Goal: Information Seeking & Learning: Learn about a topic

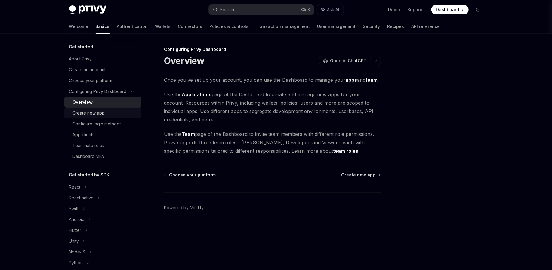
click at [102, 111] on div "Create new app" at bounding box center [89, 113] width 32 height 7
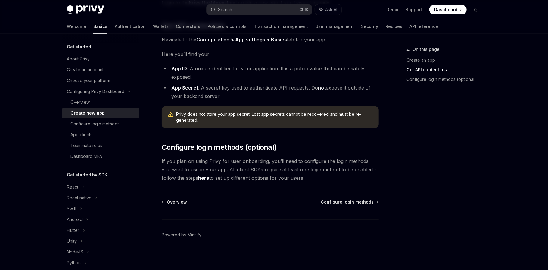
scroll to position [152, 0]
click at [352, 204] on span "Configure login methods" at bounding box center [347, 201] width 53 height 6
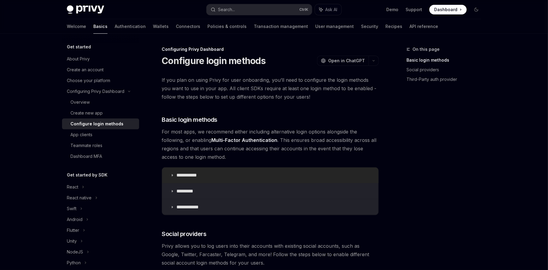
click at [199, 172] on summary "**********" at bounding box center [270, 176] width 216 height 16
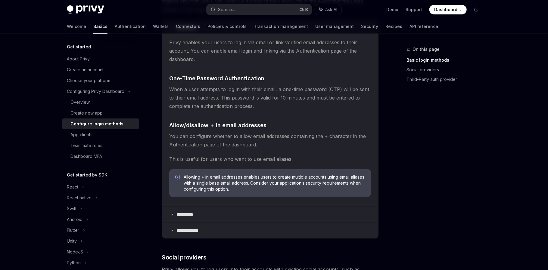
scroll to position [150, 0]
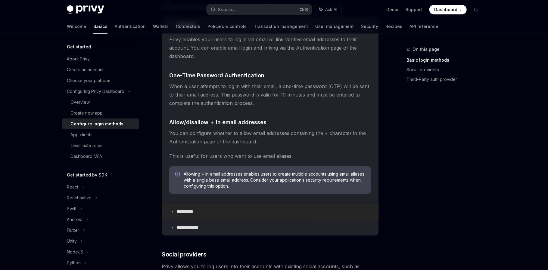
click at [188, 209] on p "*********" at bounding box center [187, 212] width 23 height 6
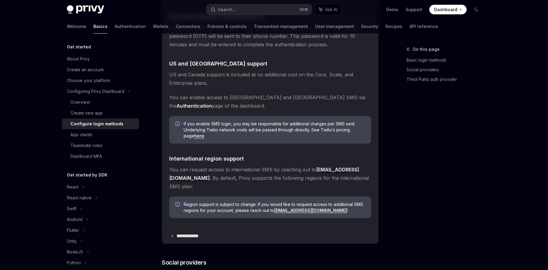
scroll to position [401, 0]
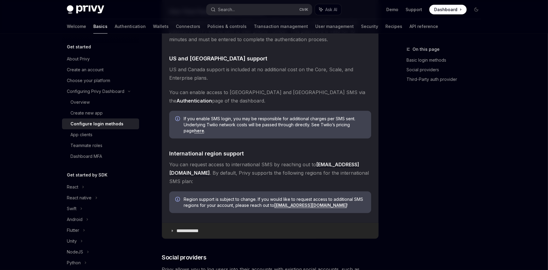
click at [204, 223] on summary "**********" at bounding box center [270, 231] width 216 height 16
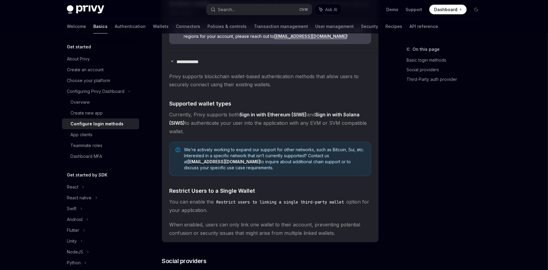
scroll to position [602, 0]
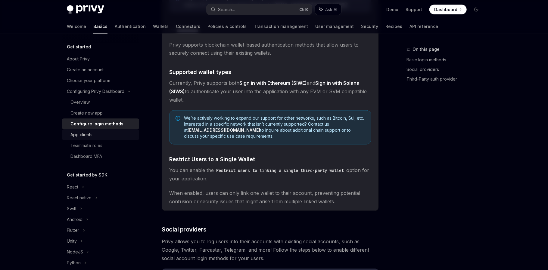
click at [109, 134] on div "App clients" at bounding box center [102, 134] width 65 height 7
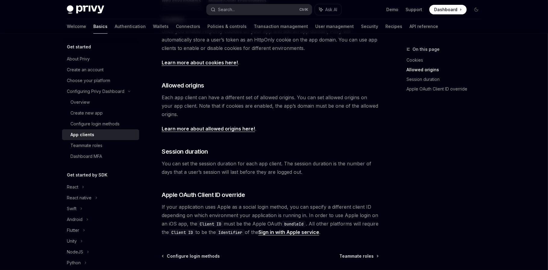
scroll to position [150, 0]
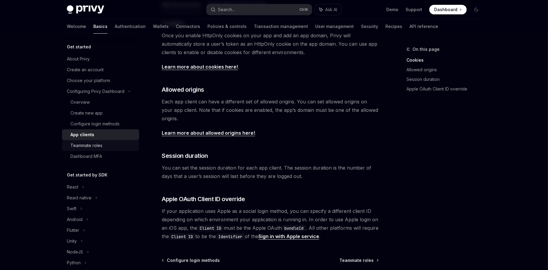
click at [101, 146] on div "Teammate roles" at bounding box center [86, 145] width 32 height 7
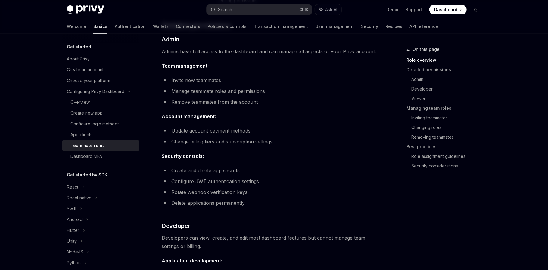
scroll to position [200, 0]
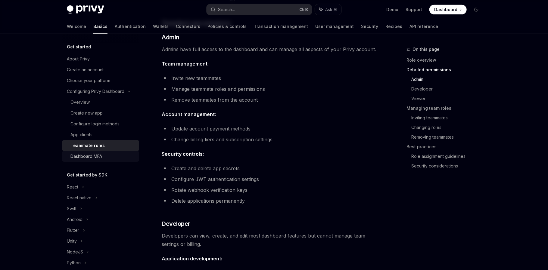
click at [113, 161] on link "Dashboard MFA" at bounding box center [100, 156] width 77 height 11
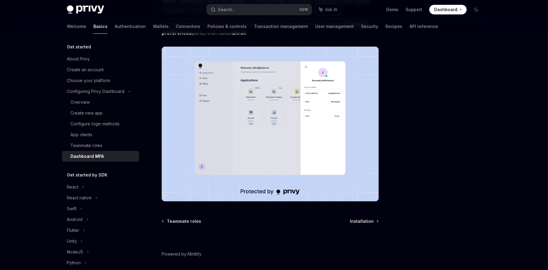
scroll to position [100, 0]
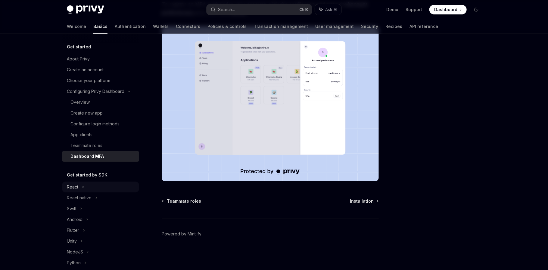
click at [80, 186] on div "React" at bounding box center [100, 187] width 77 height 11
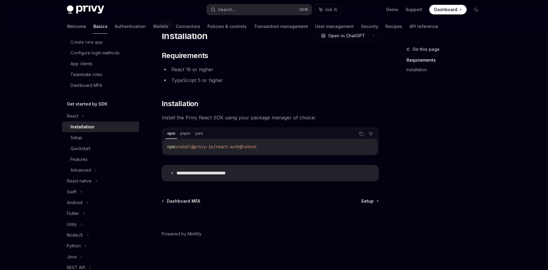
scroll to position [69, 0]
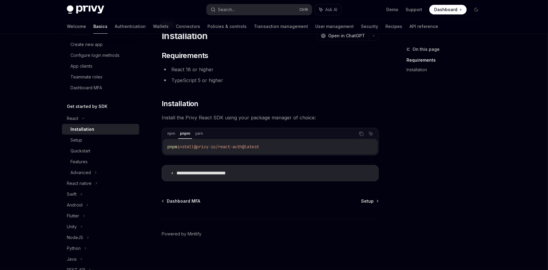
drag, startPoint x: 280, startPoint y: 145, endPoint x: 165, endPoint y: 143, distance: 115.0
click at [165, 143] on div "pnpm install @privy-io/react-auth@latest" at bounding box center [270, 147] width 215 height 16
copy span "pnpm install @privy-io/react-auth@latest"
click at [199, 172] on p "**********" at bounding box center [210, 173] width 68 height 6
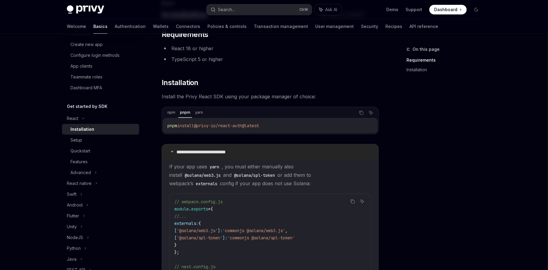
scroll to position [75, 0]
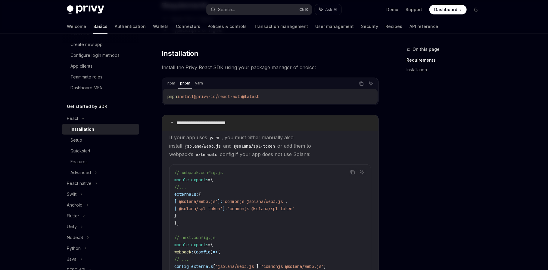
click at [199, 122] on p "**********" at bounding box center [210, 123] width 68 height 6
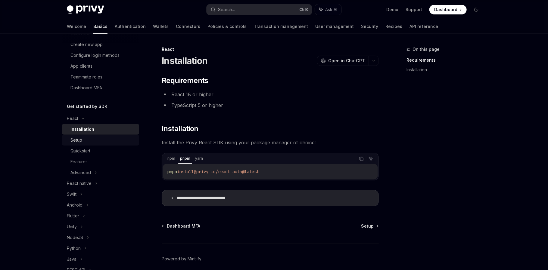
click at [91, 142] on div "Setup" at bounding box center [102, 140] width 65 height 7
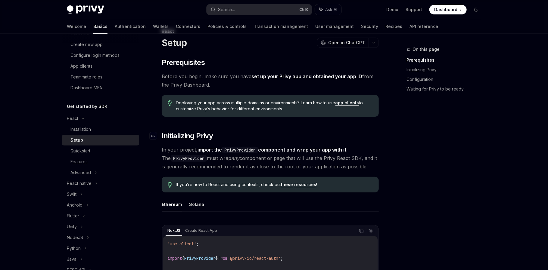
scroll to position [50, 0]
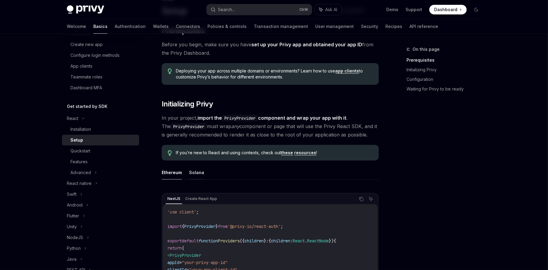
click at [196, 171] on button "Solana" at bounding box center [196, 173] width 15 height 14
click at [165, 170] on button "Ethereum" at bounding box center [172, 173] width 20 height 14
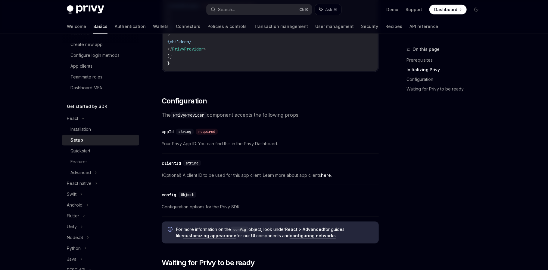
scroll to position [351, 0]
click at [405, 144] on div "On this page Prerequisites Initializing Privy Configuration Waiting for Privy t…" at bounding box center [439, 158] width 91 height 225
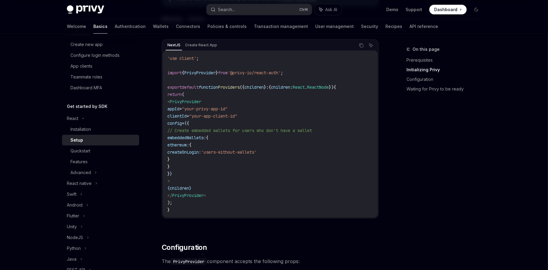
scroll to position [200, 0]
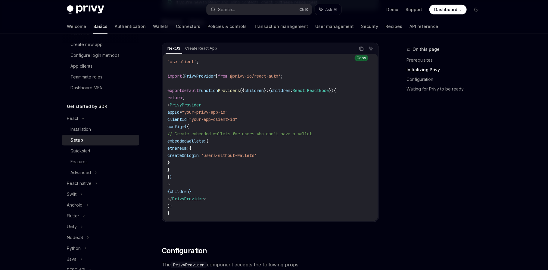
click at [362, 49] on icon "Copy the contents from the code block" at bounding box center [361, 48] width 5 height 5
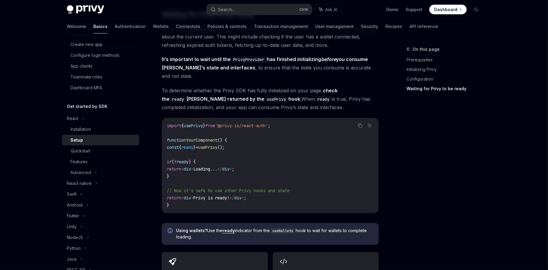
scroll to position [602, 0]
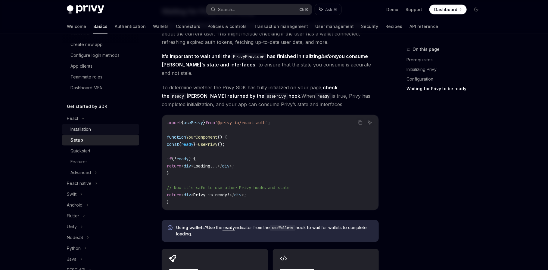
click at [76, 133] on link "Installation" at bounding box center [100, 129] width 77 height 11
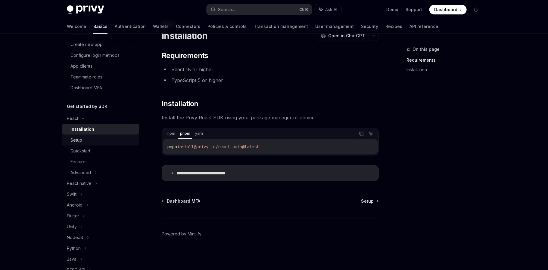
click at [82, 140] on div "Setup" at bounding box center [102, 140] width 65 height 7
type textarea "*"
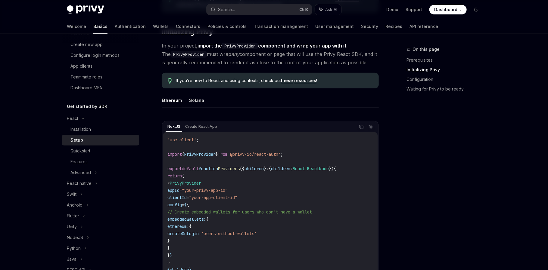
scroll to position [125, 0]
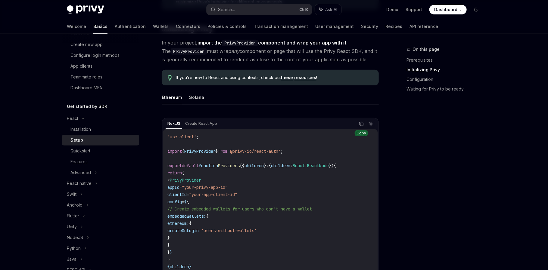
click at [358, 124] on button "Copy the contents from the code block" at bounding box center [361, 124] width 8 height 8
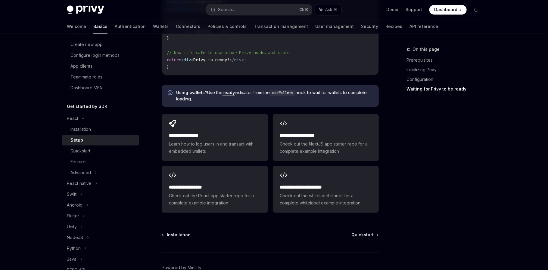
scroll to position [762, 0]
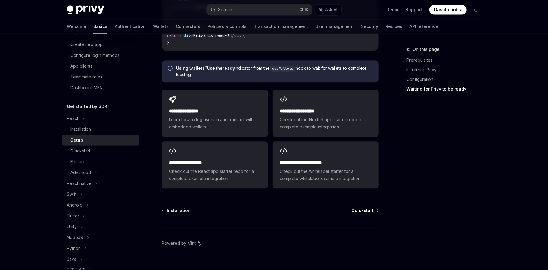
click at [360, 208] on span "Quickstart" at bounding box center [362, 211] width 22 height 6
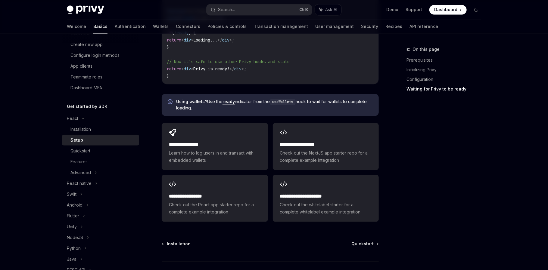
scroll to position [762, 0]
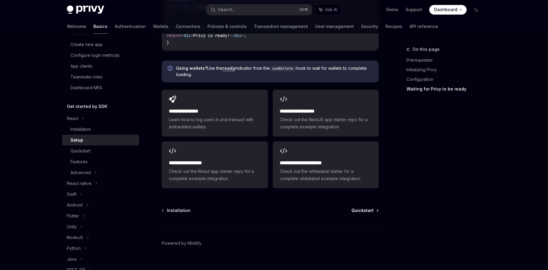
click at [362, 208] on span "Quickstart" at bounding box center [362, 211] width 22 height 6
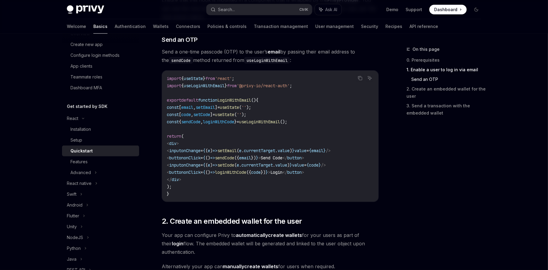
scroll to position [251, 0]
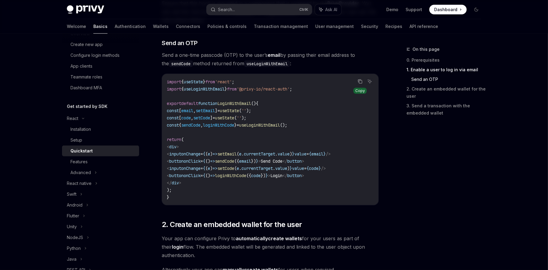
click at [358, 80] on icon "Copy the contents from the code block" at bounding box center [360, 81] width 5 height 5
click at [92, 157] on link "Features" at bounding box center [100, 162] width 77 height 11
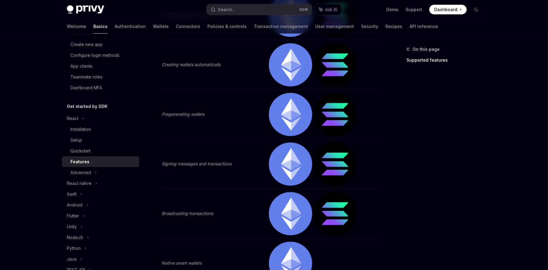
scroll to position [301, 0]
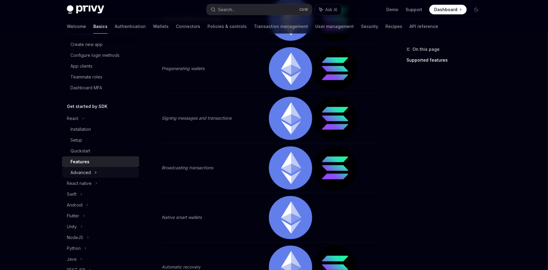
click at [87, 169] on div "Advanced" at bounding box center [80, 172] width 20 height 7
type textarea "*"
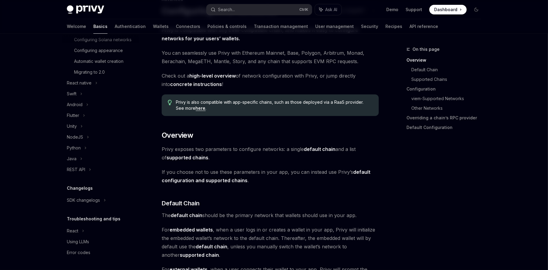
scroll to position [230, 0]
click at [252, 10] on button "Search... Ctrl K" at bounding box center [258, 9] width 105 height 11
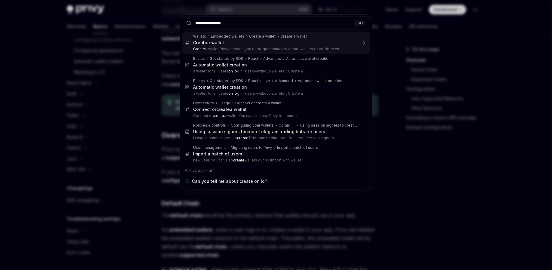
type input "**********"
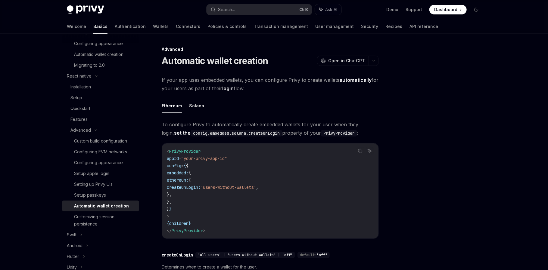
click at [202, 106] on button "Solana" at bounding box center [196, 106] width 15 height 14
click at [177, 104] on button "Ethereum" at bounding box center [172, 106] width 20 height 14
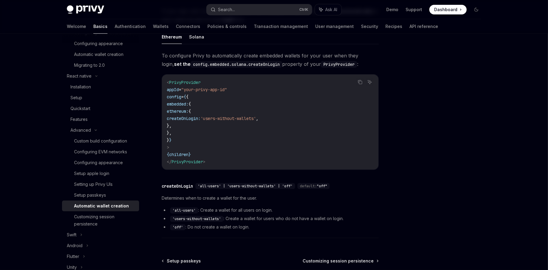
scroll to position [100, 0]
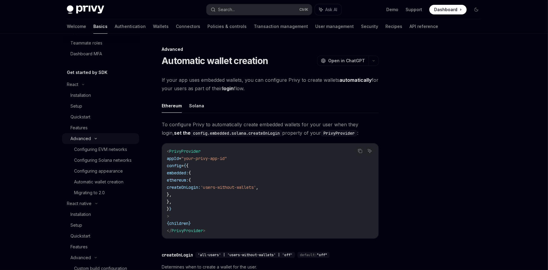
scroll to position [100, 0]
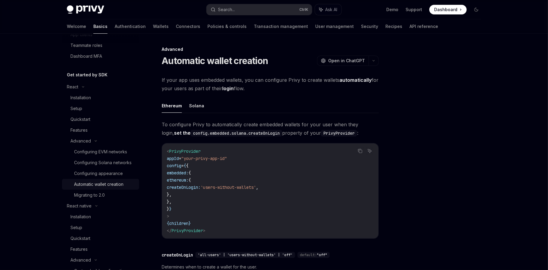
click at [101, 188] on div "Automatic wallet creation" at bounding box center [98, 184] width 49 height 7
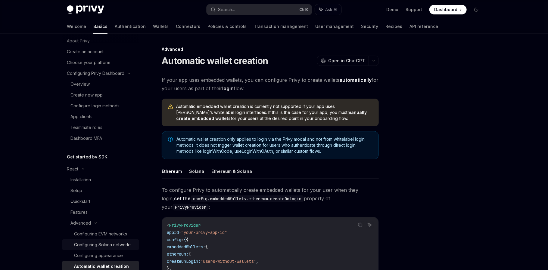
scroll to position [100, 0]
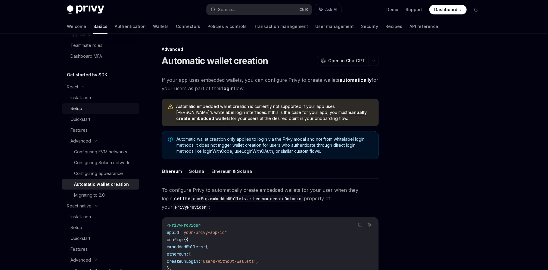
click at [82, 105] on div "Setup" at bounding box center [102, 108] width 65 height 7
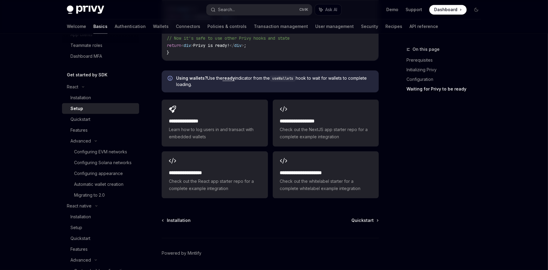
scroll to position [752, 0]
click at [358, 217] on span "Quickstart" at bounding box center [362, 220] width 22 height 6
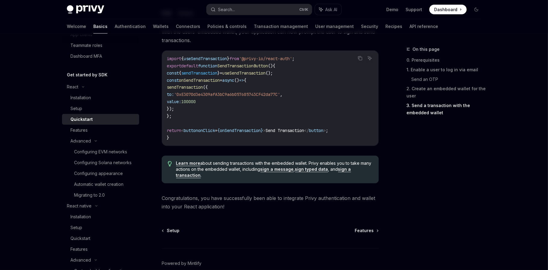
scroll to position [602, 0]
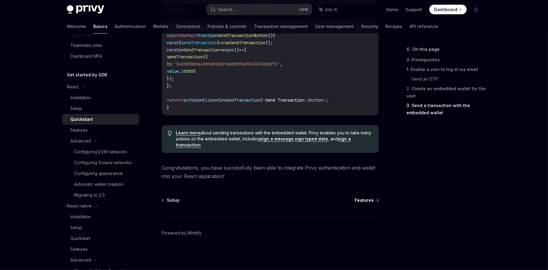
click at [367, 199] on span "Features" at bounding box center [364, 201] width 19 height 6
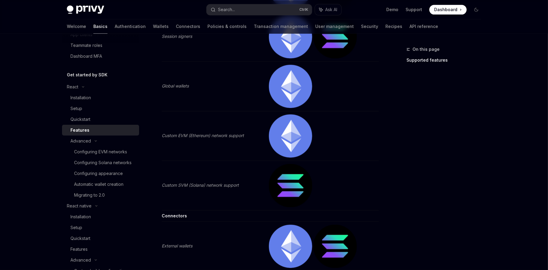
scroll to position [853, 0]
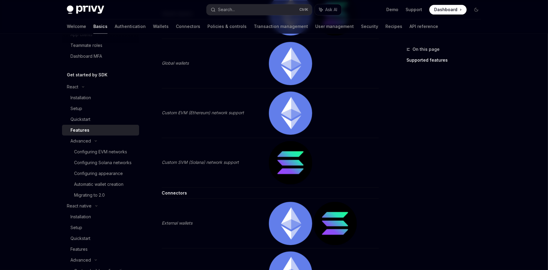
click at [296, 62] on img at bounding box center [290, 63] width 43 height 43
drag, startPoint x: 175, startPoint y: 59, endPoint x: 197, endPoint y: 84, distance: 33.4
click at [175, 60] on em "Global wallets" at bounding box center [175, 62] width 27 height 5
click at [274, 125] on img at bounding box center [290, 112] width 43 height 43
click at [256, 131] on td "Custom EVM (Ethereum) network support" at bounding box center [214, 113] width 104 height 50
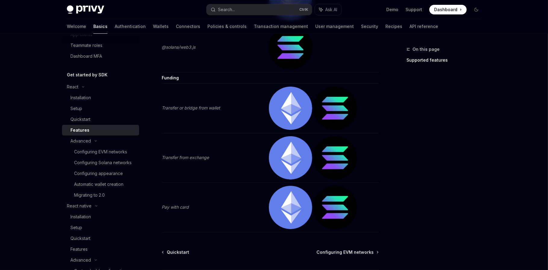
scroll to position [1225, 0]
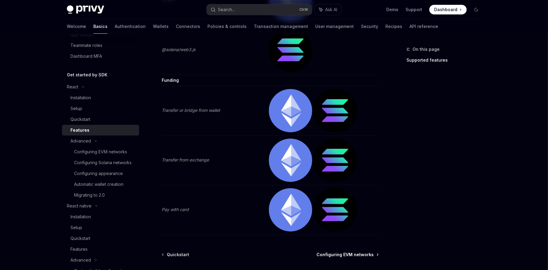
click at [347, 254] on span "Configuring EVM networks" at bounding box center [344, 255] width 57 height 6
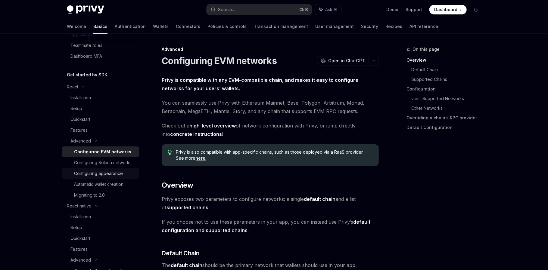
click at [109, 177] on div "Configuring appearance" at bounding box center [98, 173] width 49 height 7
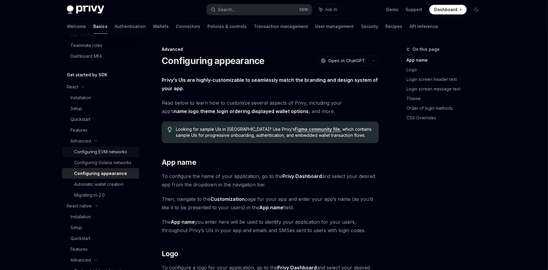
click at [108, 157] on link "Configuring EVM networks" at bounding box center [100, 152] width 77 height 11
type textarea "*"
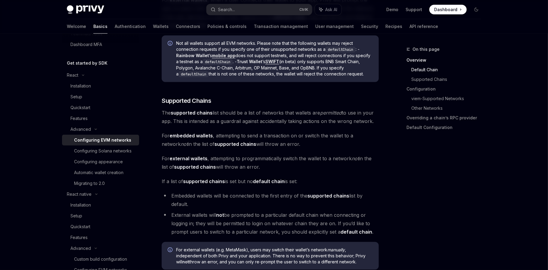
scroll to position [351, 0]
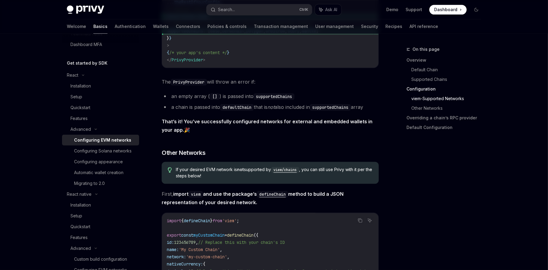
scroll to position [882, 0]
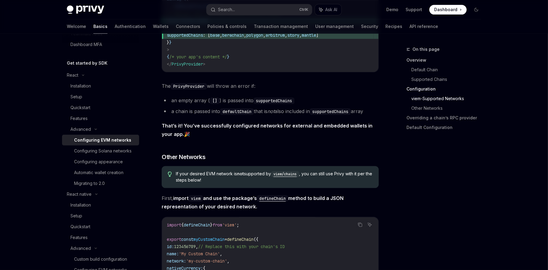
click at [423, 57] on link "Overview" at bounding box center [445, 60] width 79 height 10
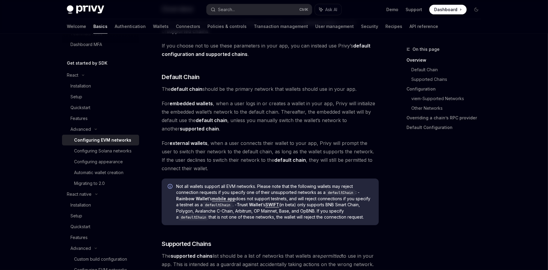
scroll to position [185, 0]
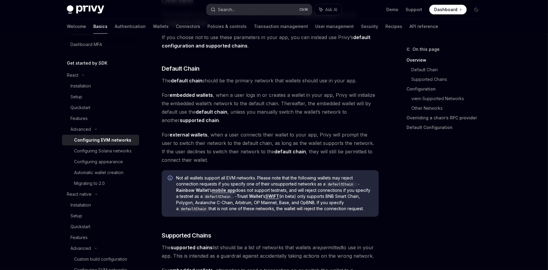
click at [251, 6] on button "Search... Ctrl K" at bounding box center [258, 9] width 105 height 11
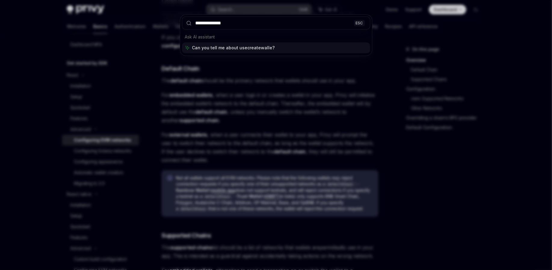
type input "**********"
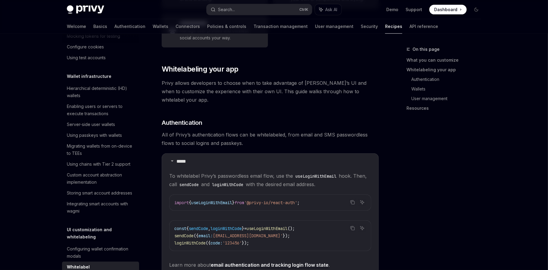
type textarea "*"
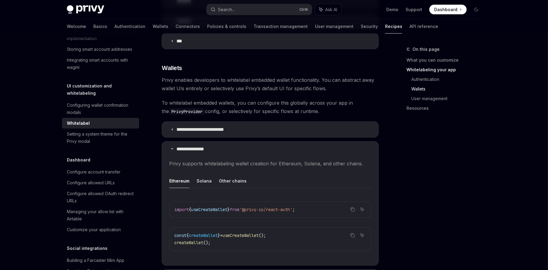
scroll to position [508, 0]
click at [198, 128] on p "**********" at bounding box center [205, 131] width 58 height 6
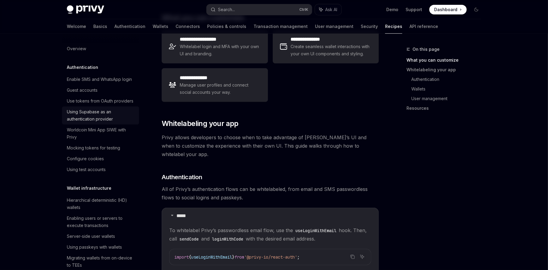
scroll to position [107, 0]
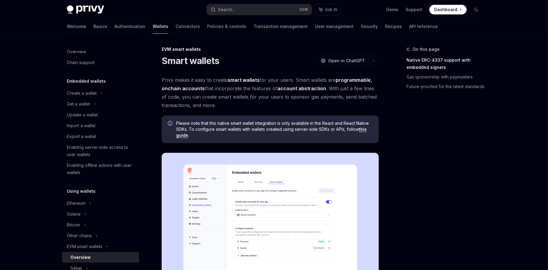
click at [153, 25] on link "Wallets" at bounding box center [161, 26] width 16 height 14
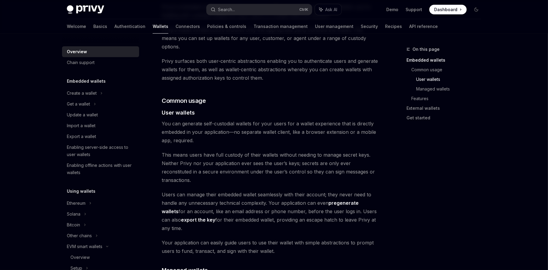
scroll to position [351, 0]
click at [103, 91] on div "Create a wallet" at bounding box center [100, 93] width 77 height 11
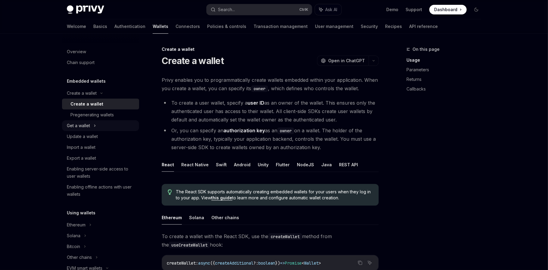
click at [93, 126] on div "Get a wallet" at bounding box center [100, 125] width 77 height 11
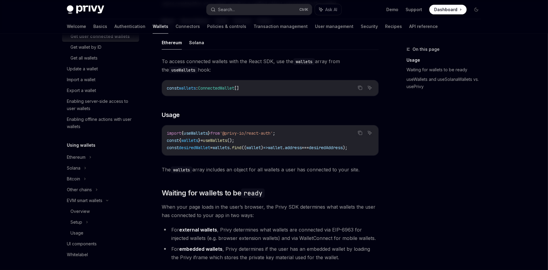
scroll to position [150, 0]
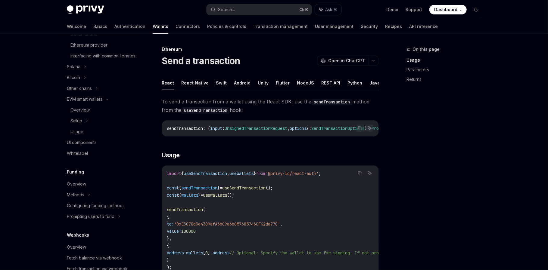
scroll to position [301, 0]
click at [85, 144] on div "UI components" at bounding box center [82, 140] width 30 height 7
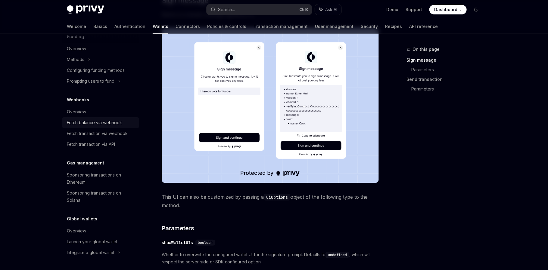
scroll to position [150, 0]
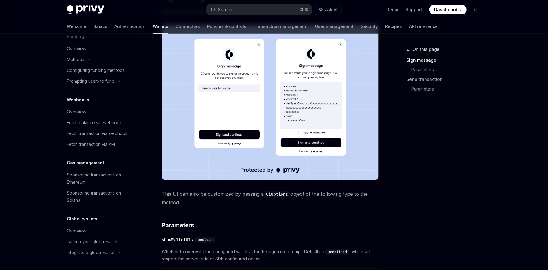
drag, startPoint x: 182, startPoint y: 80, endPoint x: 190, endPoint y: 79, distance: 7.6
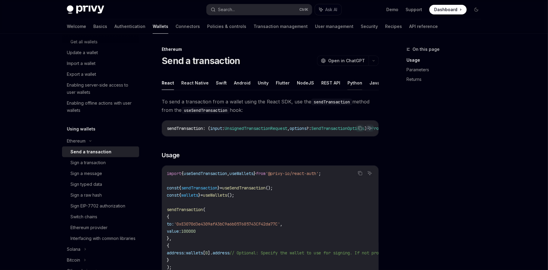
drag, startPoint x: 338, startPoint y: 85, endPoint x: 354, endPoint y: 86, distance: 16.6
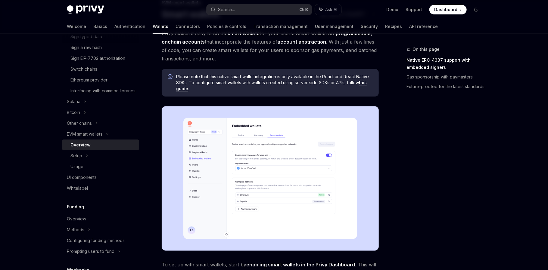
scroll to position [50, 0]
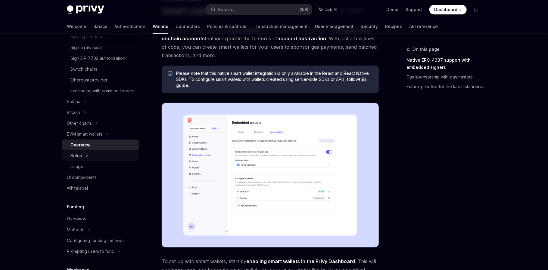
click at [77, 160] on div "Setup" at bounding box center [76, 155] width 12 height 7
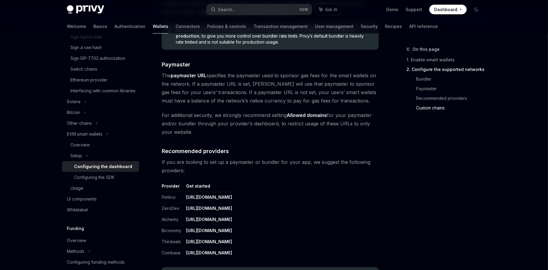
scroll to position [276, 0]
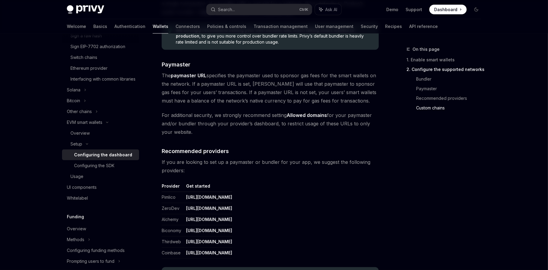
click at [402, 123] on div "On this page 1. Enable smart wallets 2. Configure the supported networks Bundle…" at bounding box center [439, 158] width 91 height 225
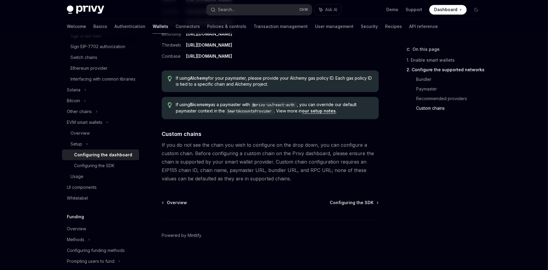
scroll to position [800, 0]
click at [98, 169] on div "Configuring the SDK" at bounding box center [94, 165] width 40 height 7
type textarea "*"
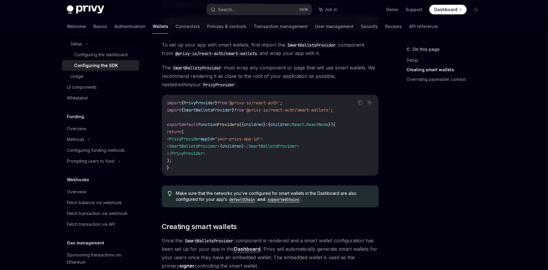
scroll to position [161, 0]
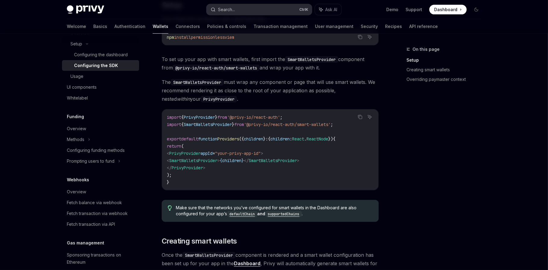
click at [235, 9] on div "Search..." at bounding box center [226, 9] width 17 height 7
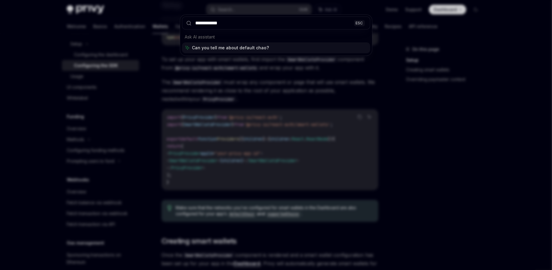
type input "**********"
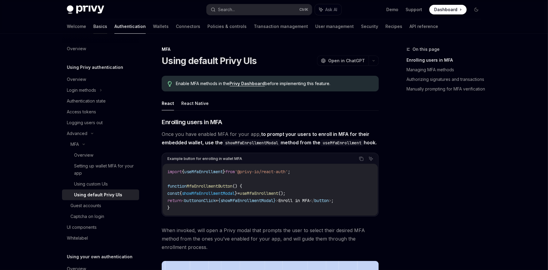
click at [93, 26] on link "Basics" at bounding box center [100, 26] width 14 height 14
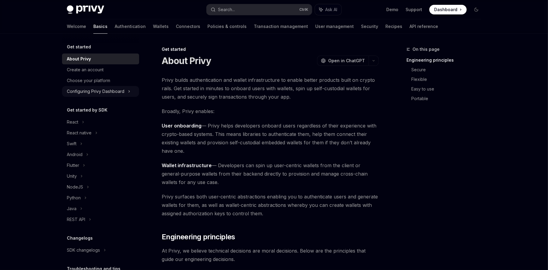
click at [99, 92] on div "Configuring Privy Dashboard" at bounding box center [95, 91] width 57 height 7
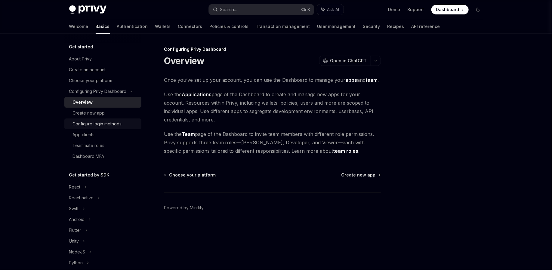
click at [94, 125] on div "Configure login methods" at bounding box center [97, 123] width 49 height 7
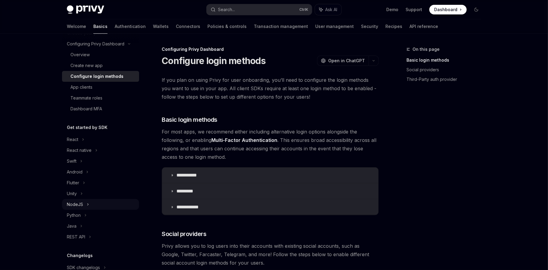
scroll to position [50, 0]
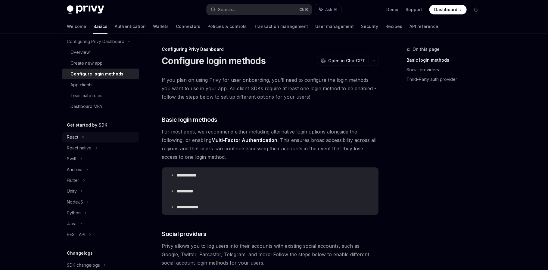
click at [83, 138] on icon at bounding box center [83, 137] width 1 height 2
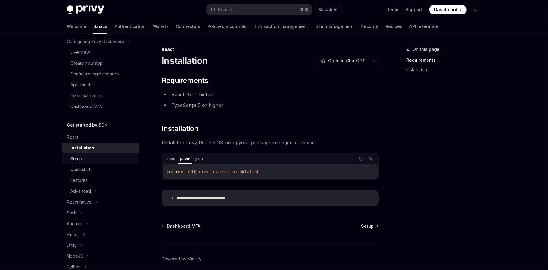
click at [91, 158] on div "Setup" at bounding box center [102, 158] width 65 height 7
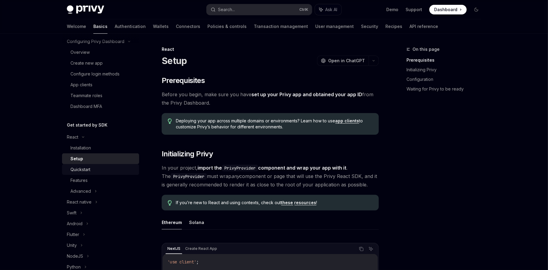
click at [90, 170] on div "Quickstart" at bounding box center [80, 169] width 20 height 7
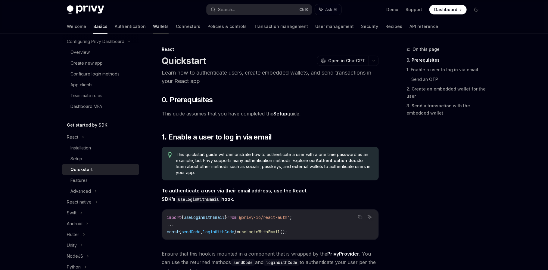
click at [153, 23] on link "Wallets" at bounding box center [161, 26] width 16 height 14
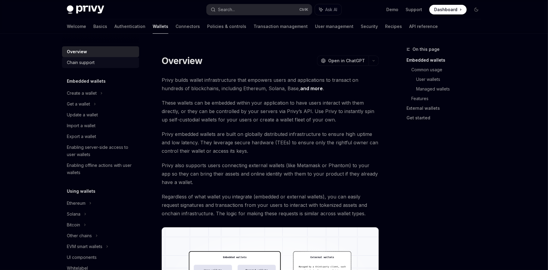
click at [89, 63] on div "Chain support" at bounding box center [81, 62] width 28 height 7
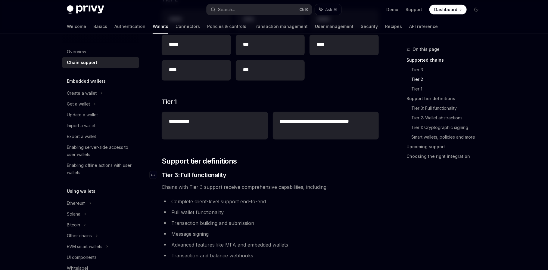
scroll to position [200, 0]
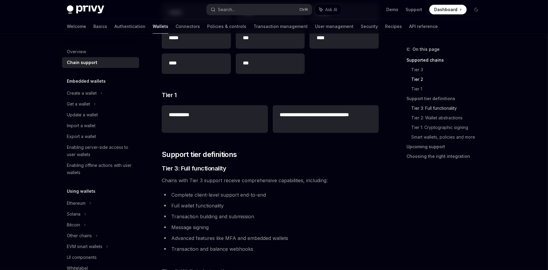
click at [411, 107] on link "Tier 3: Full functionality" at bounding box center [448, 109] width 75 height 10
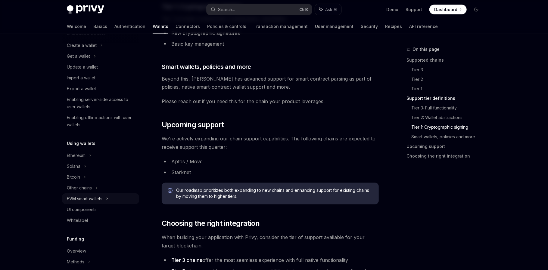
scroll to position [50, 0]
click at [100, 47] on icon at bounding box center [101, 43] width 2 height 7
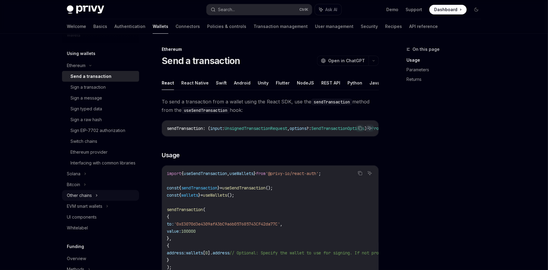
scroll to position [150, 0]
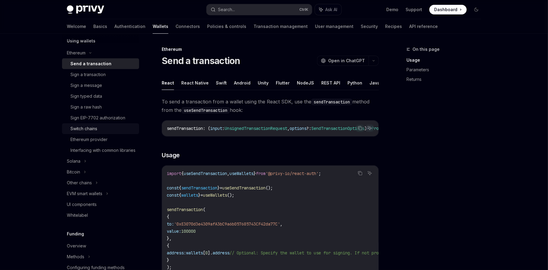
click at [96, 128] on div "Switch chains" at bounding box center [83, 128] width 27 height 7
type textarea "*"
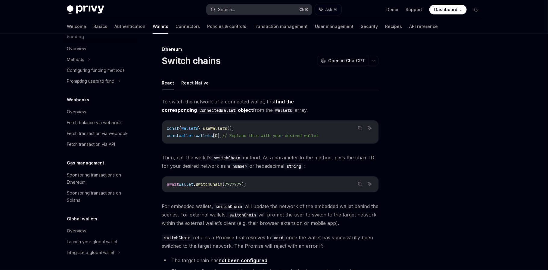
click at [256, 11] on button "Search... Ctrl K" at bounding box center [258, 9] width 105 height 11
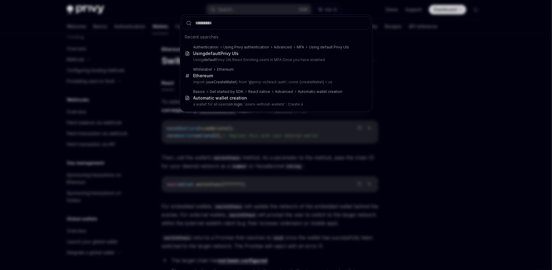
click at [235, 24] on input "text" at bounding box center [276, 23] width 188 height 13
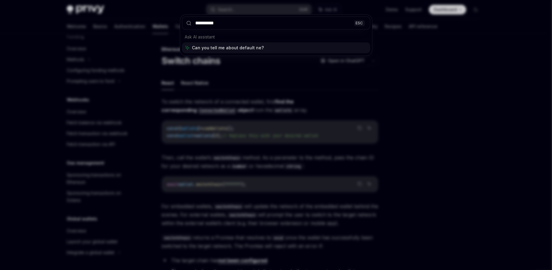
type input "**********"
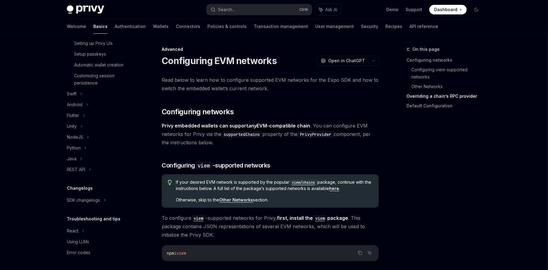
scroll to position [57, 0]
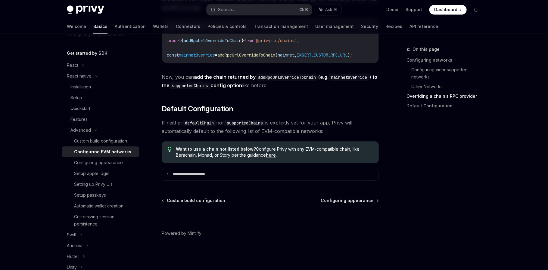
drag, startPoint x: 274, startPoint y: 44, endPoint x: 249, endPoint y: 97, distance: 58.9
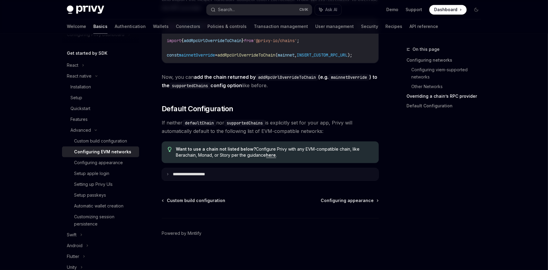
click at [176, 173] on p "**********" at bounding box center [196, 174] width 46 height 5
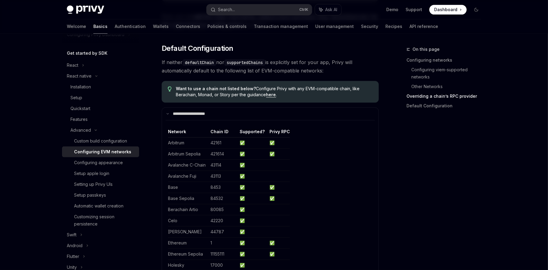
scroll to position [862, 0]
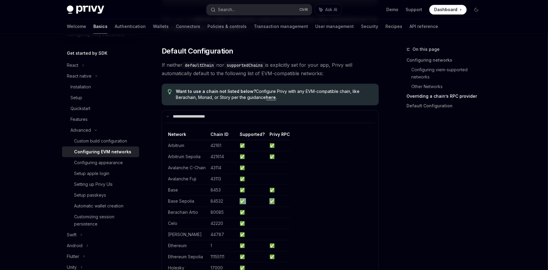
drag, startPoint x: 224, startPoint y: 208, endPoint x: 296, endPoint y: 209, distance: 71.6
click at [294, 209] on table "Network Chain ID Supported? Privy RPC Arbitrum 42161 ✅ ✅ Arbitrum Sepolia 42161…" at bounding box center [270, 270] width 204 height 276
click at [297, 209] on table "Network Chain ID Supported? Privy RPC Arbitrum 42161 ✅ ✅ Arbitrum Sepolia 42161…" at bounding box center [270, 270] width 204 height 276
click at [106, 163] on div "Configuring appearance" at bounding box center [98, 162] width 49 height 7
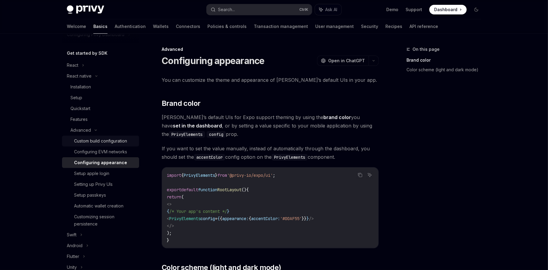
click at [103, 143] on div "Custom build configuration" at bounding box center [100, 141] width 53 height 7
type textarea "*"
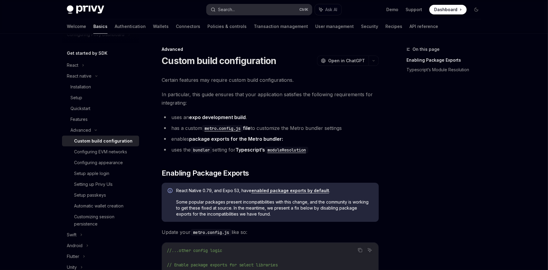
click at [256, 10] on button "Search... Ctrl K" at bounding box center [258, 9] width 105 height 11
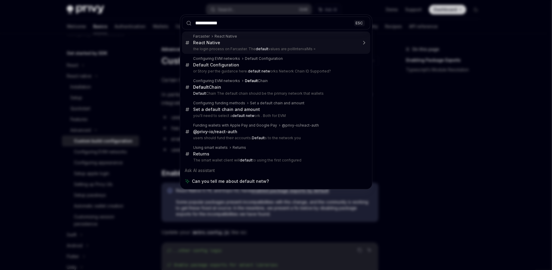
type input "**********"
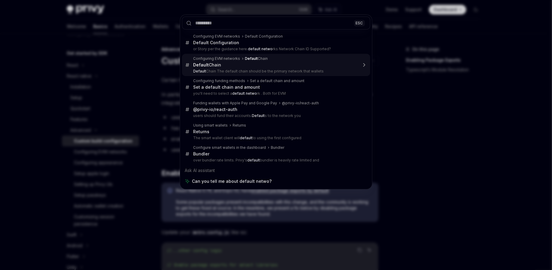
type textarea "*"
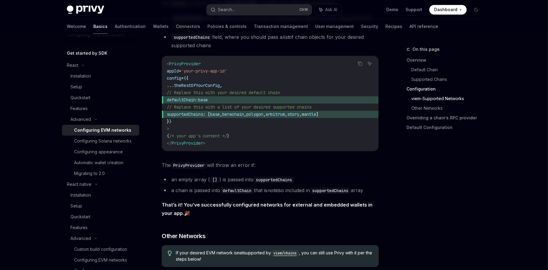
scroll to position [805, 0]
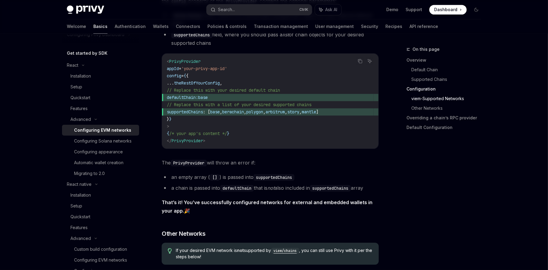
drag, startPoint x: 236, startPoint y: 97, endPoint x: 186, endPoint y: 96, distance: 49.7
click at [186, 96] on span "defaultChain: base" at bounding box center [270, 97] width 207 height 7
copy span "defaultChain: base"
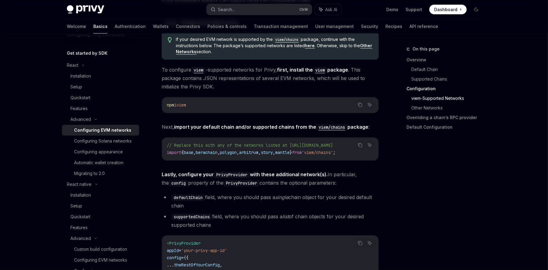
scroll to position [655, 0]
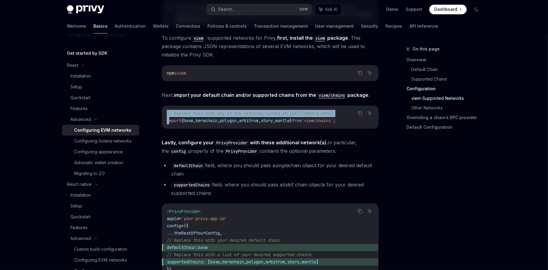
drag, startPoint x: 366, startPoint y: 120, endPoint x: 169, endPoint y: 121, distance: 197.1
click at [169, 121] on div "Copy Ask AI // Replace this with any of the networks listed at https://github.c…" at bounding box center [270, 117] width 217 height 23
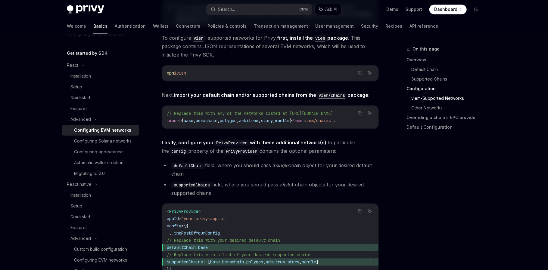
click at [258, 119] on span "arbitrum" at bounding box center [248, 120] width 19 height 5
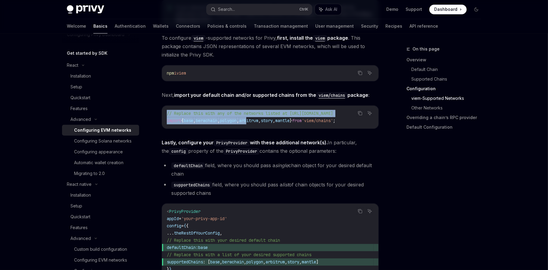
drag, startPoint x: 363, startPoint y: 121, endPoint x: 260, endPoint y: 122, distance: 103.5
click at [260, 122] on div "Copy Ask AI // Replace this with any of the networks listed at https://github.c…" at bounding box center [270, 117] width 217 height 23
click at [360, 113] on icon "Copy the contents from the code block" at bounding box center [360, 113] width 5 height 5
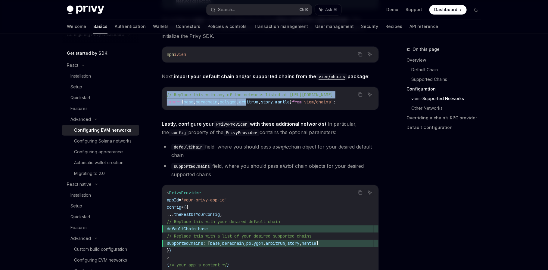
scroll to position [705, 0]
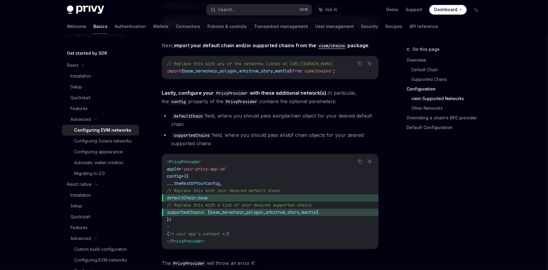
click at [262, 181] on code "< PrivyProvider appId = 'your-privy-app-id' config = { { ... theRestOfYourConfi…" at bounding box center [270, 201] width 207 height 87
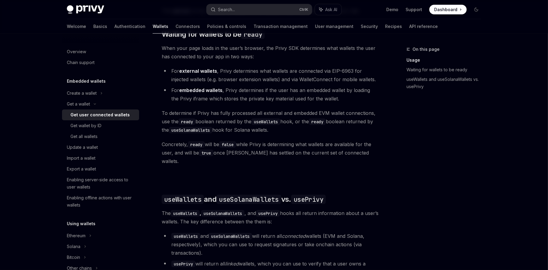
scroll to position [341, 0]
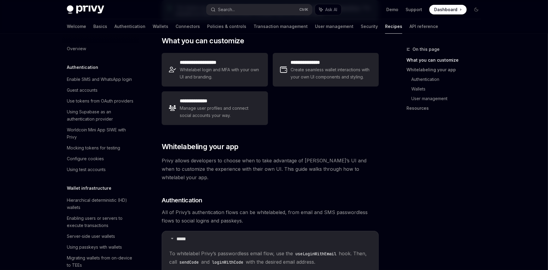
scroll to position [107, 0]
drag, startPoint x: 241, startPoint y: 147, endPoint x: 161, endPoint y: 150, distance: 79.8
click at [162, 150] on h2 "​ Whitelabeling your app" at bounding box center [270, 147] width 217 height 10
click at [175, 161] on span "Privy allows developers to choose when to take advantage of Privy’s UI and when…" at bounding box center [270, 169] width 217 height 25
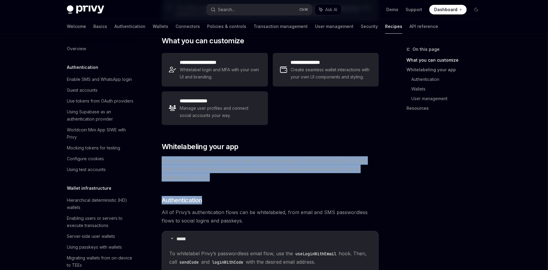
drag, startPoint x: 160, startPoint y: 160, endPoint x: 389, endPoint y: 176, distance: 230.5
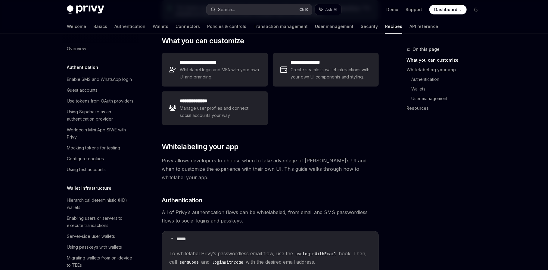
click at [239, 10] on button "Search... Ctrl K" at bounding box center [258, 9] width 105 height 11
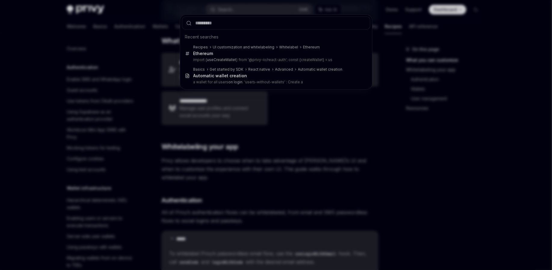
click at [316, 111] on div "Recent searches Recipes UI customization and whitelabeling Whitelabel Ethereum …" at bounding box center [276, 135] width 552 height 270
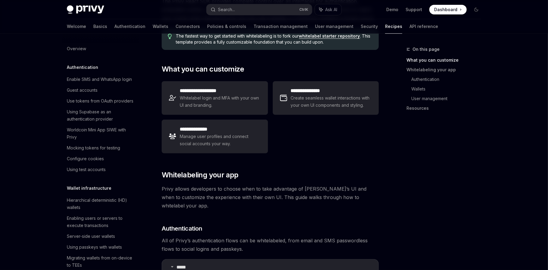
scroll to position [57, 0]
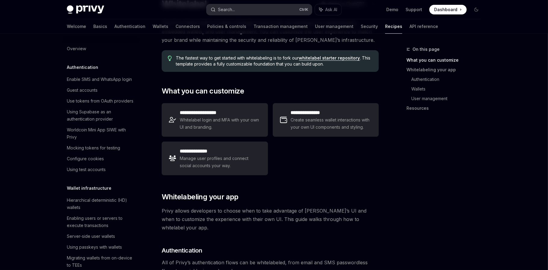
click at [236, 9] on button "Search... Ctrl K" at bounding box center [258, 9] width 105 height 11
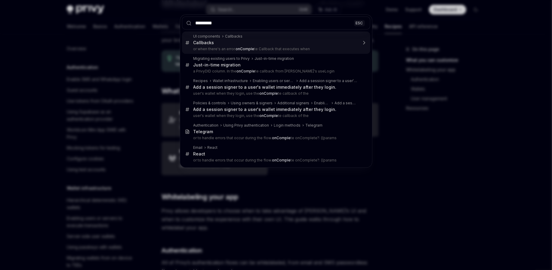
type input "**********"
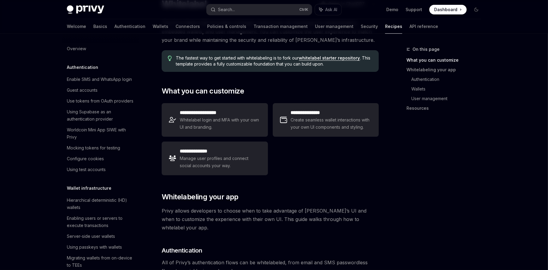
type textarea "*"
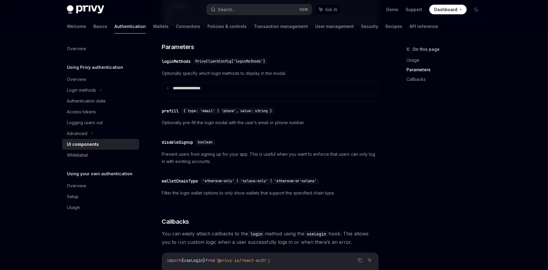
scroll to position [508, 0]
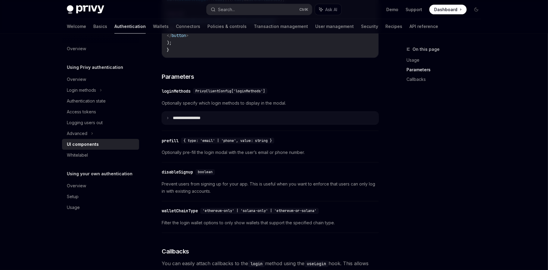
click at [205, 121] on p "**********" at bounding box center [194, 118] width 42 height 5
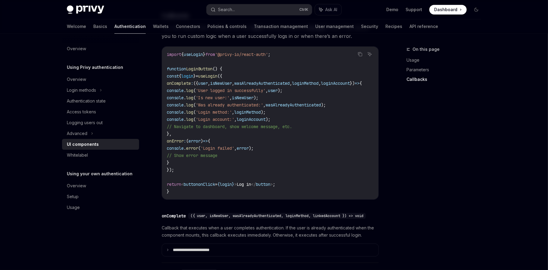
scroll to position [0, 0]
